Goal: Task Accomplishment & Management: Complete application form

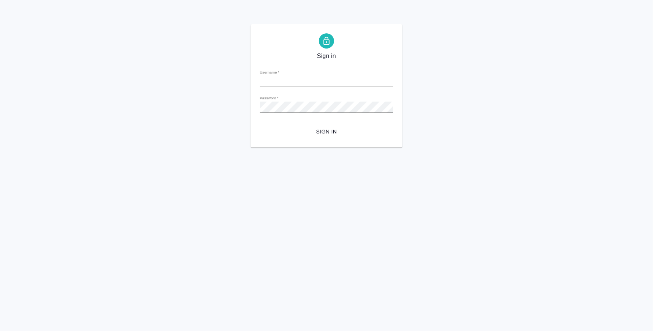
type input "[EMAIL_ADDRESS][DOMAIN_NAME]"
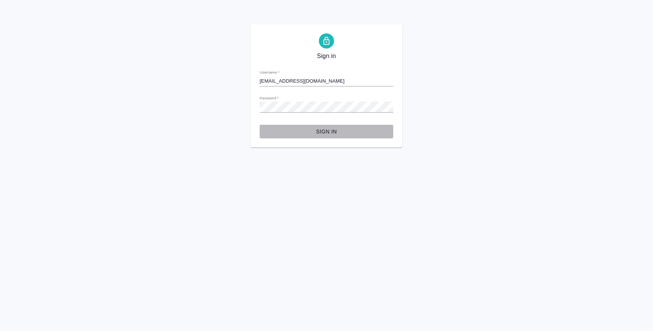
click at [329, 128] on span "Sign in" at bounding box center [326, 131] width 121 height 9
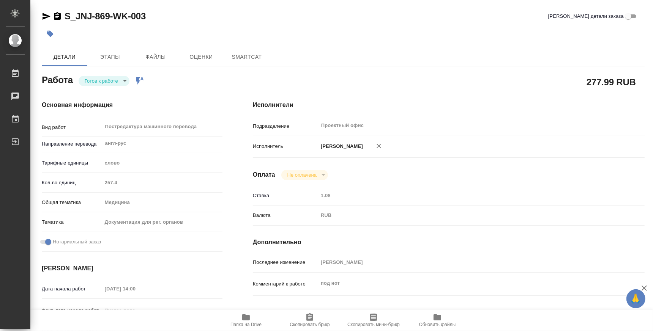
type textarea "x"
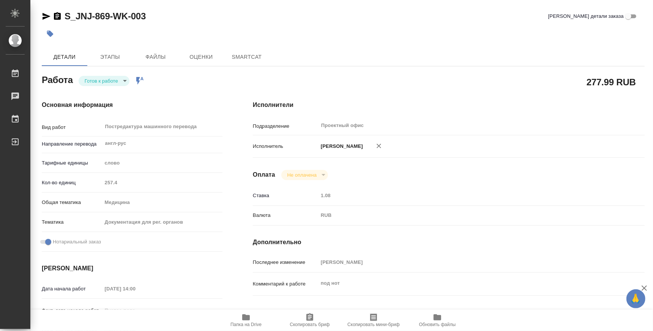
type textarea "x"
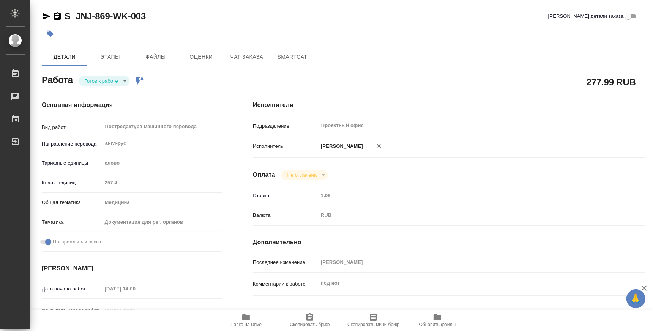
type textarea "x"
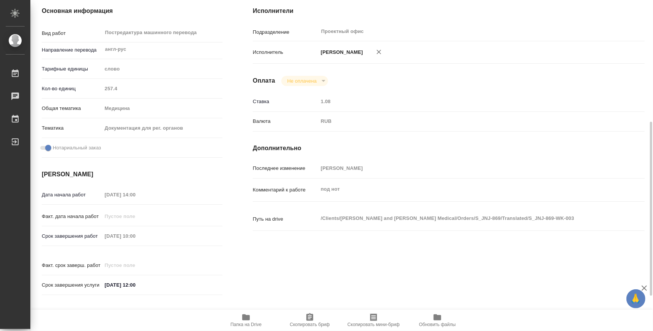
scroll to position [142, 0]
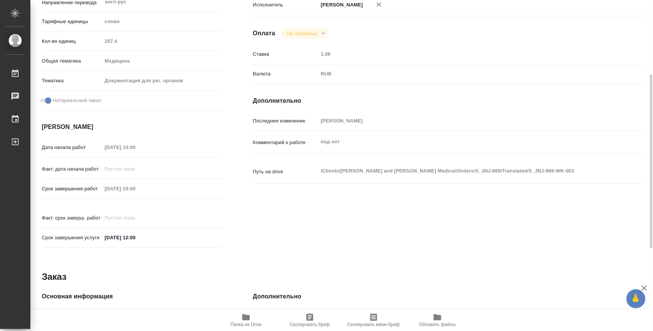
type textarea "x"
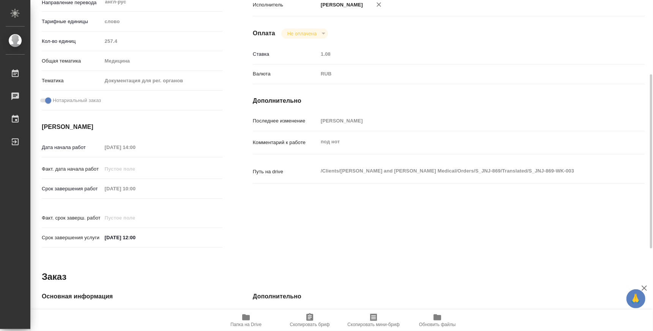
click at [252, 324] on span "Папка на Drive" at bounding box center [245, 324] width 31 height 5
